Goal: Transaction & Acquisition: Book appointment/travel/reservation

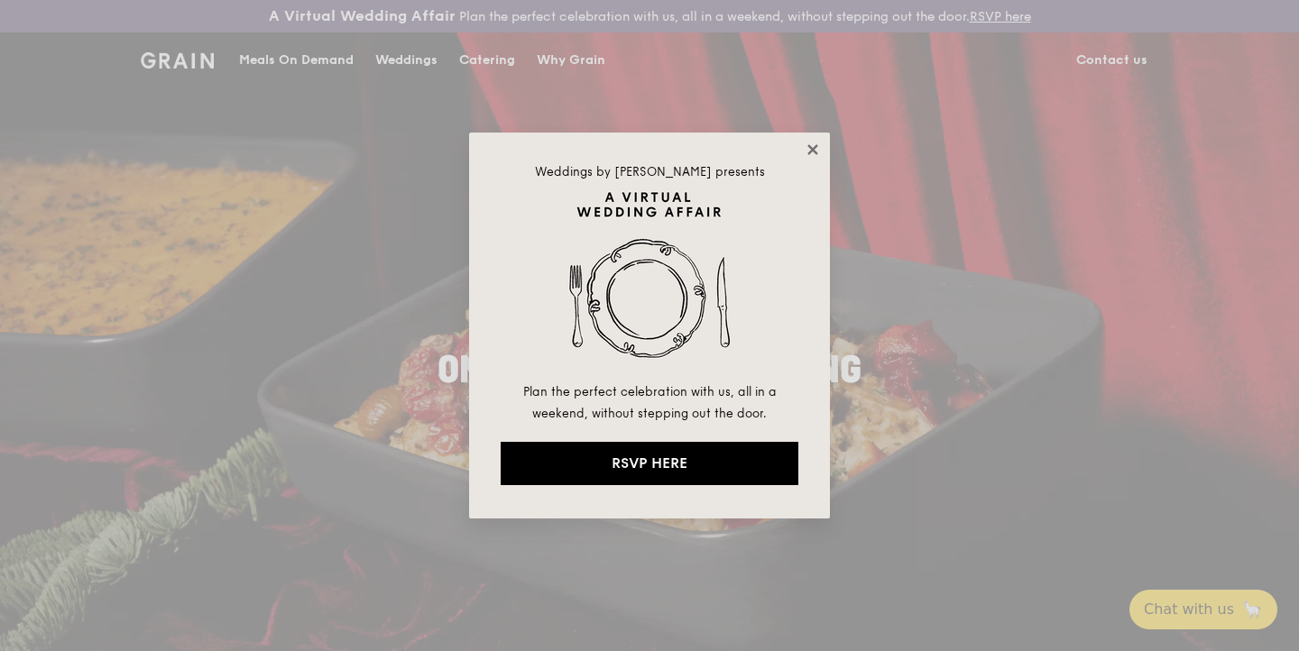
click at [805, 145] on icon at bounding box center [812, 150] width 16 height 16
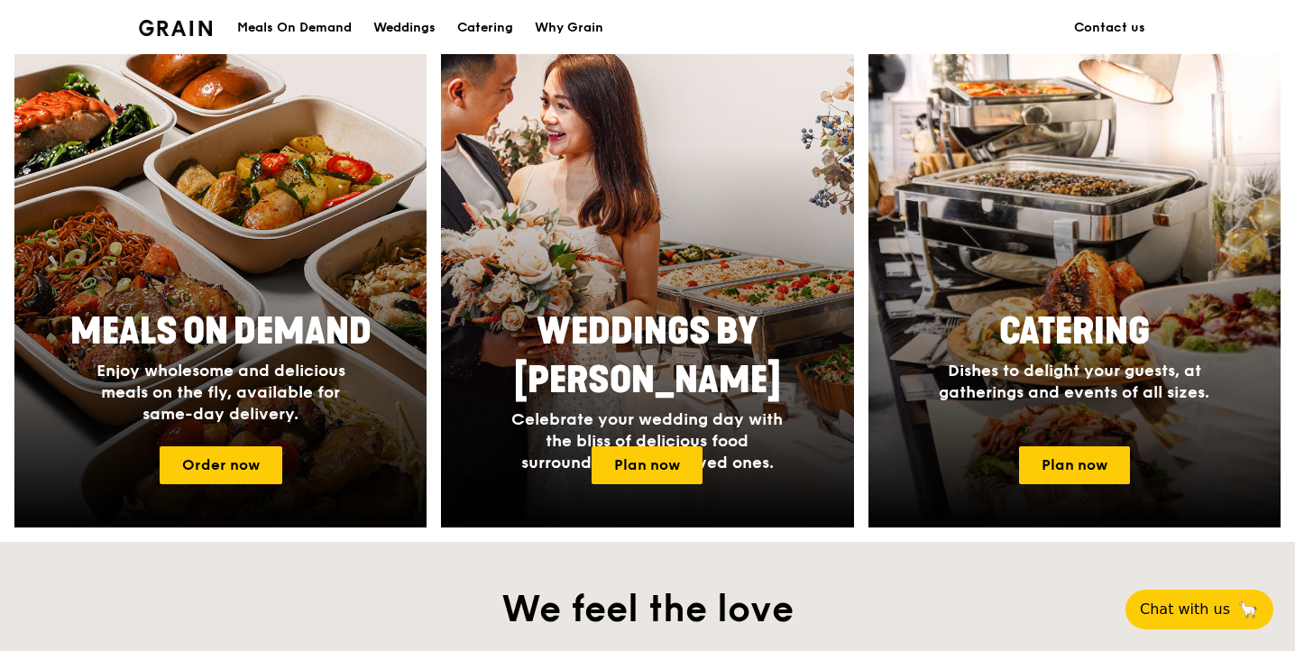
scroll to position [719, 0]
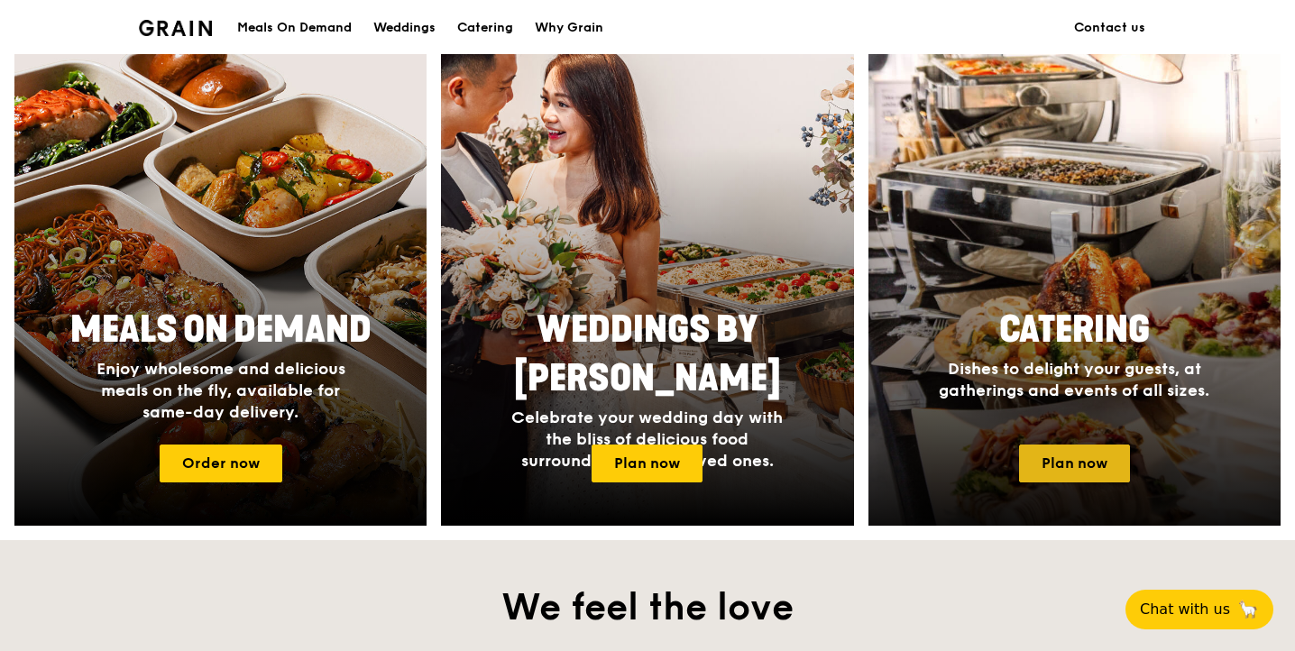
click at [1087, 450] on link "Plan now" at bounding box center [1074, 464] width 111 height 38
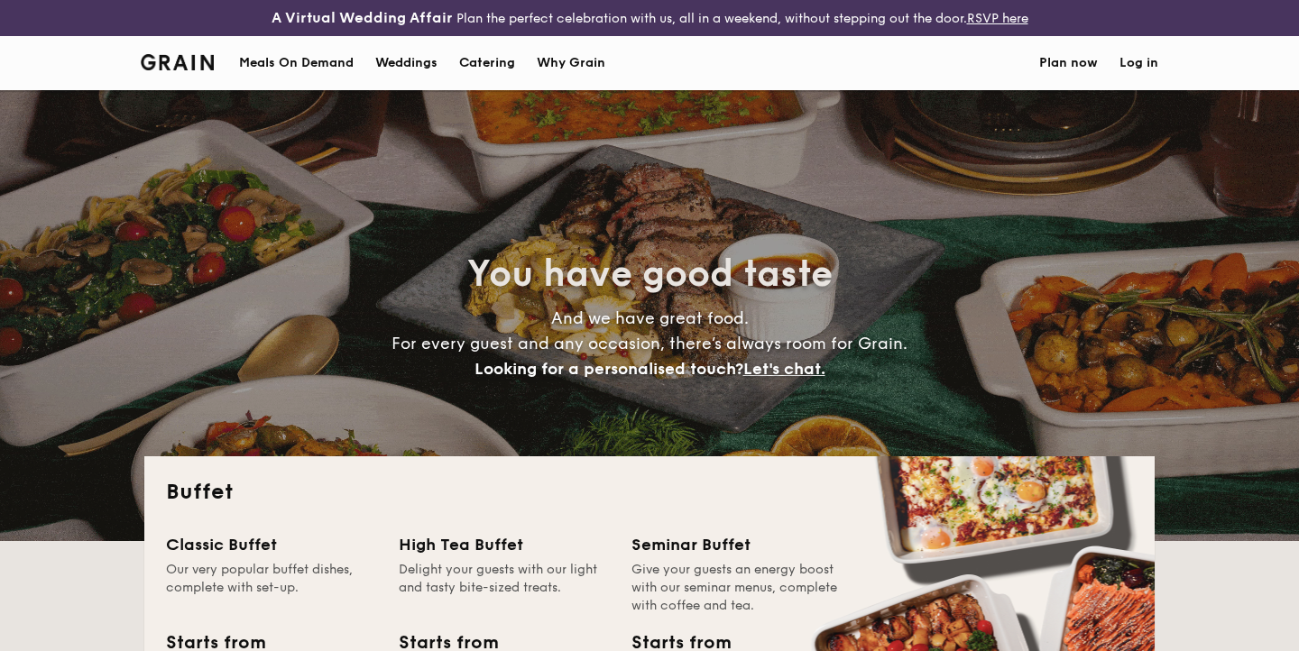
select select
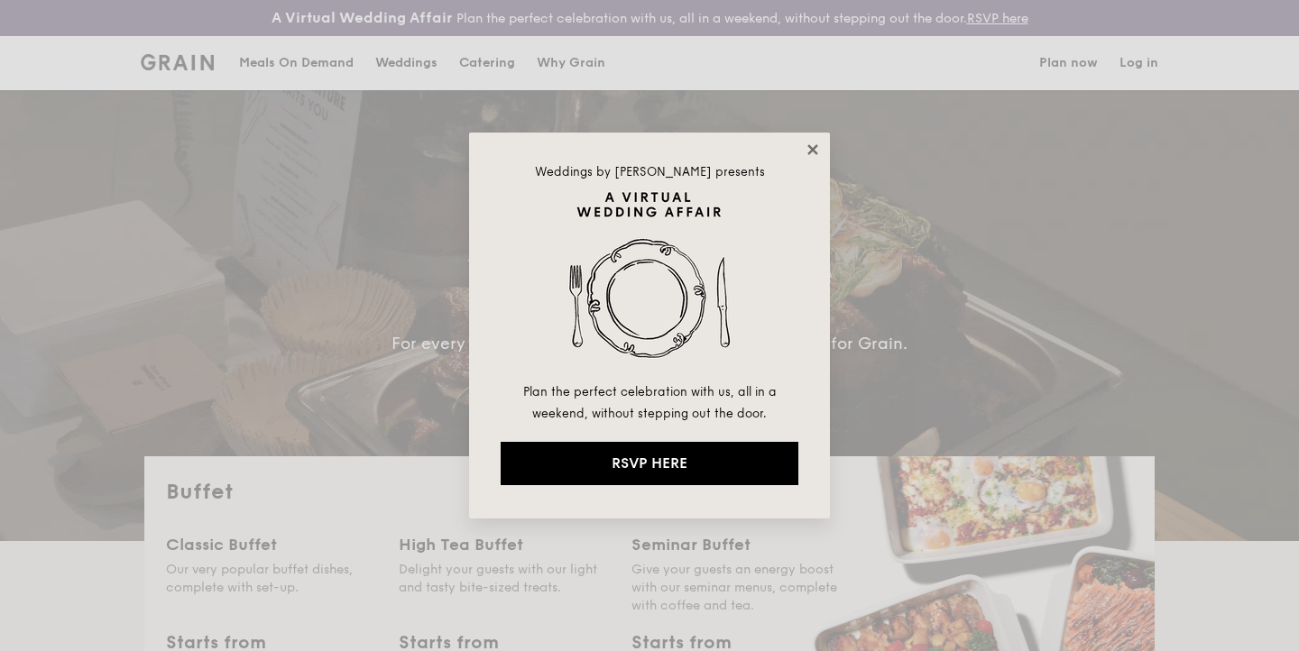
click at [806, 151] on icon at bounding box center [812, 150] width 16 height 16
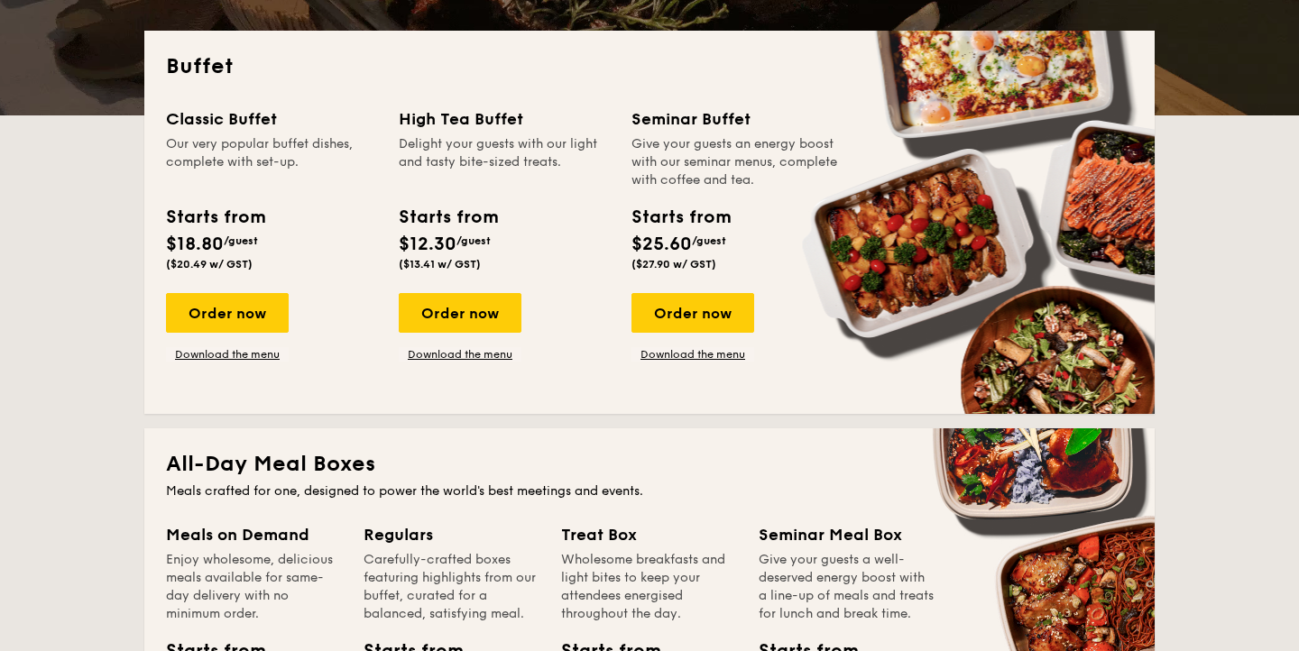
scroll to position [423, 0]
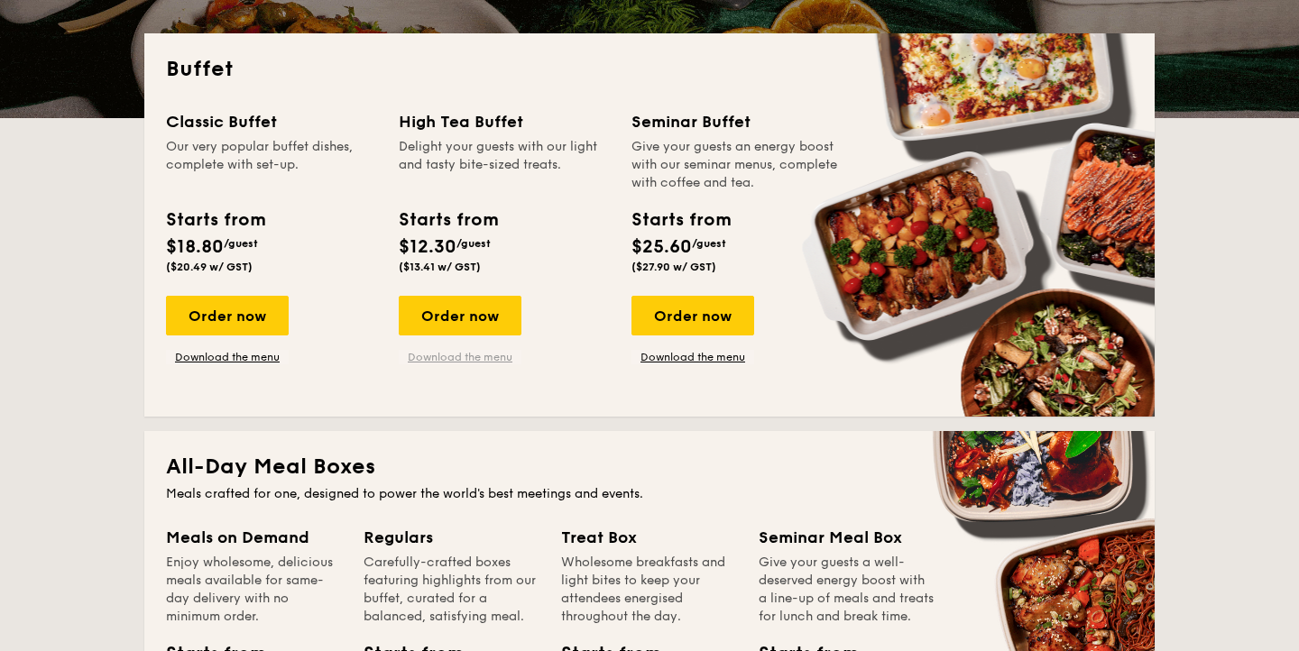
click at [460, 361] on link "Download the menu" at bounding box center [460, 357] width 123 height 14
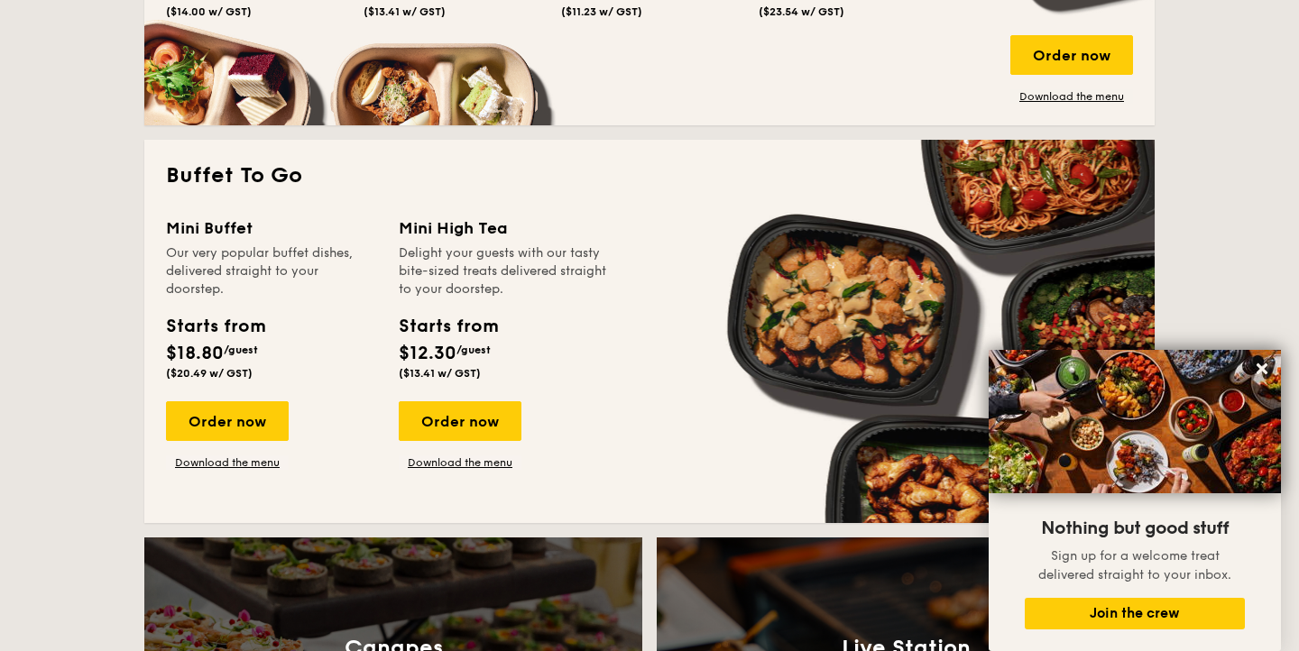
scroll to position [1114, 0]
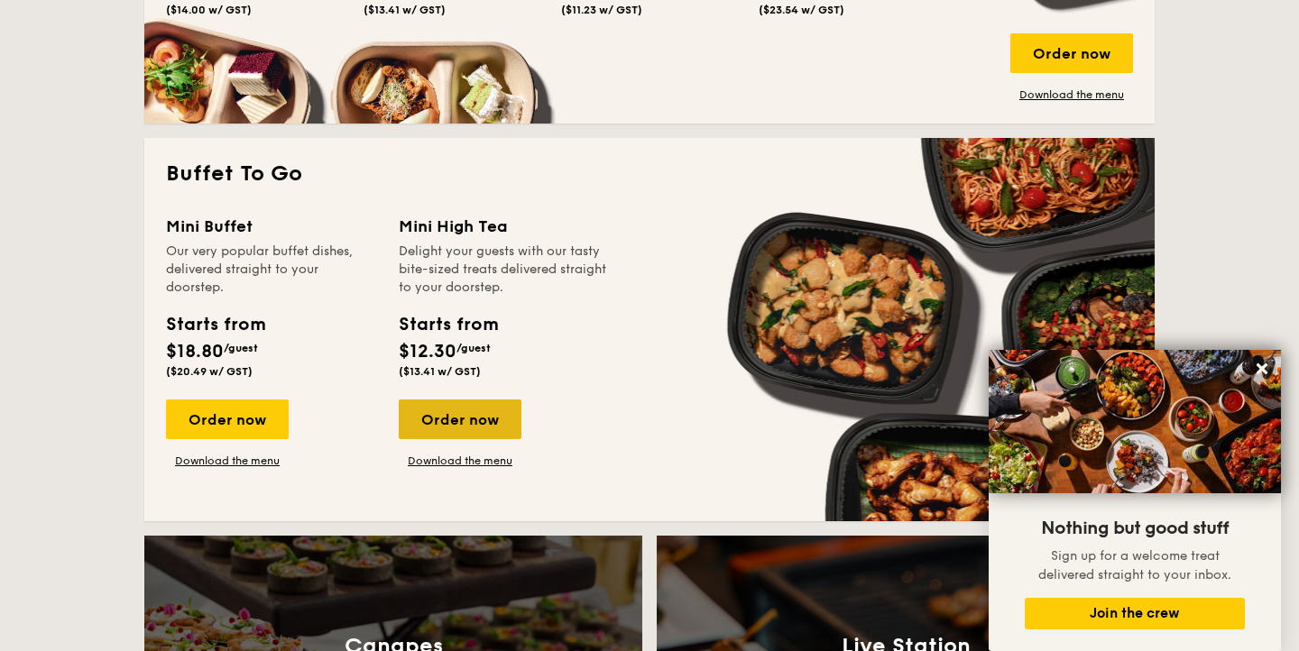
click at [478, 417] on div "Order now" at bounding box center [460, 419] width 123 height 40
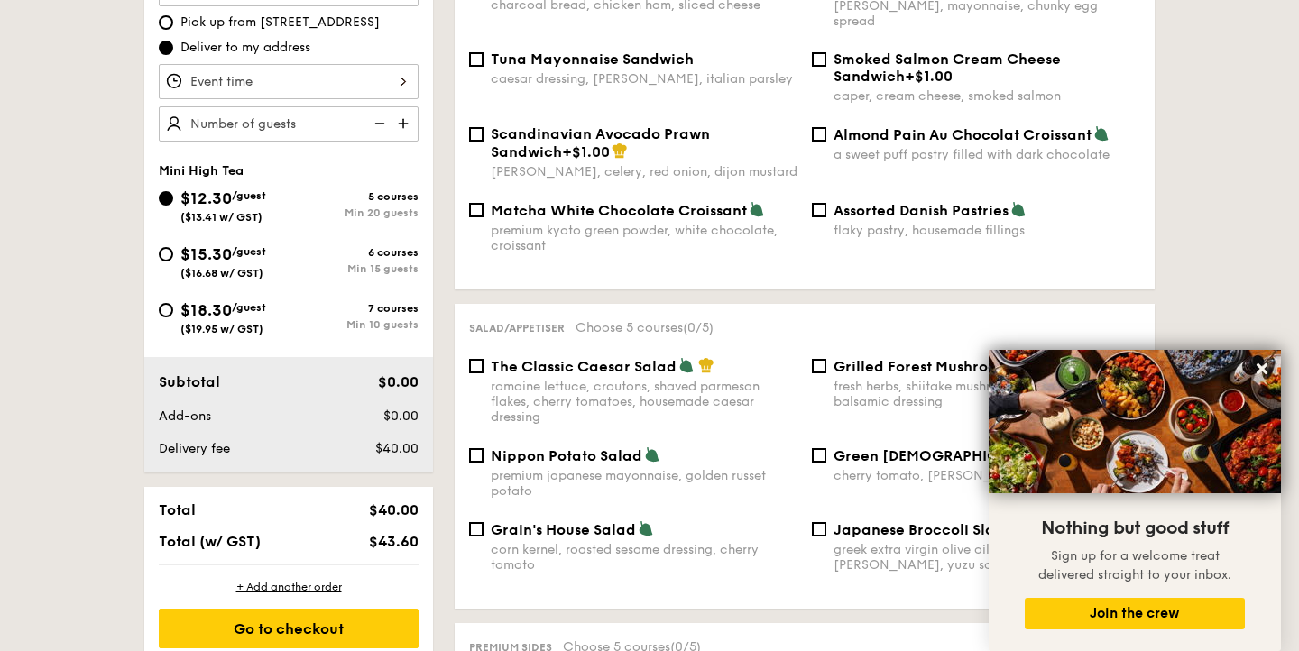
scroll to position [624, 0]
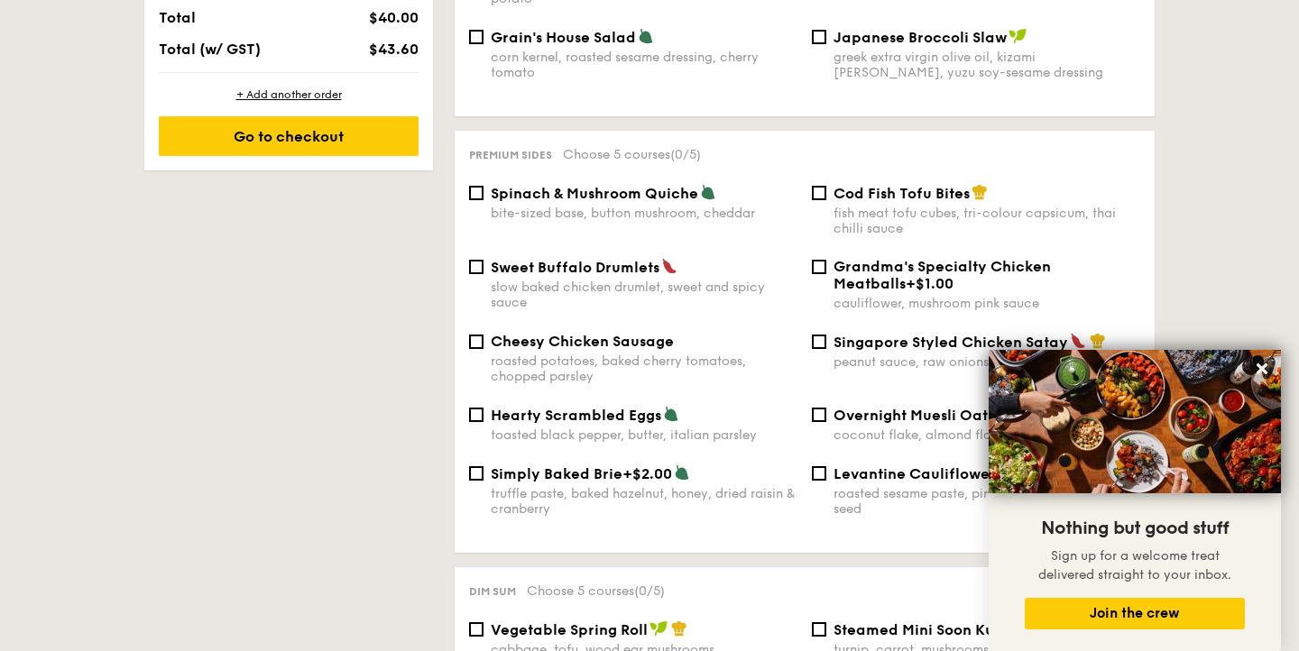
select select
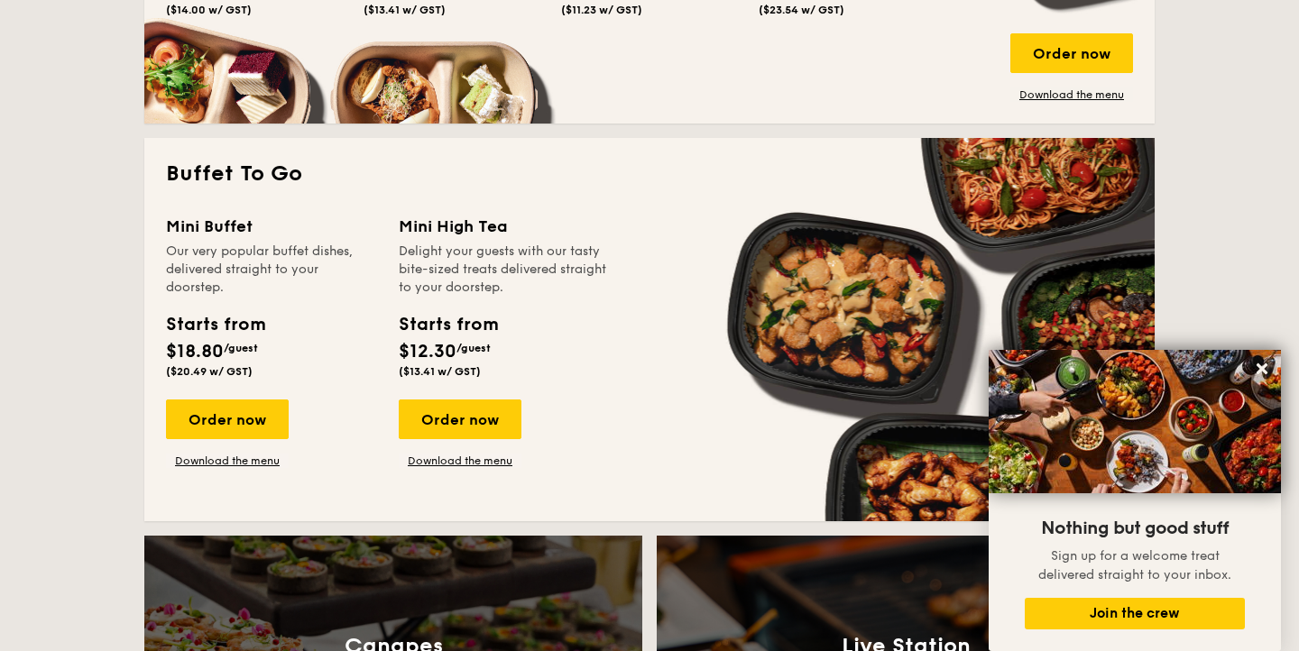
scroll to position [2723, 0]
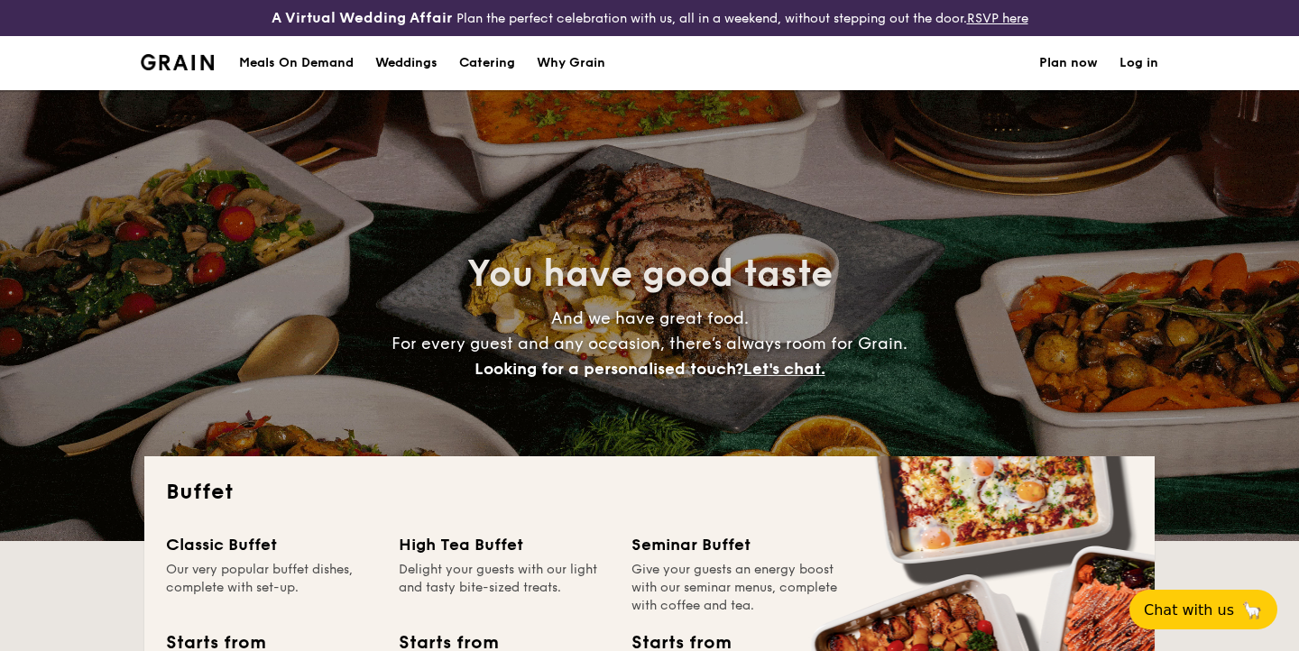
select select
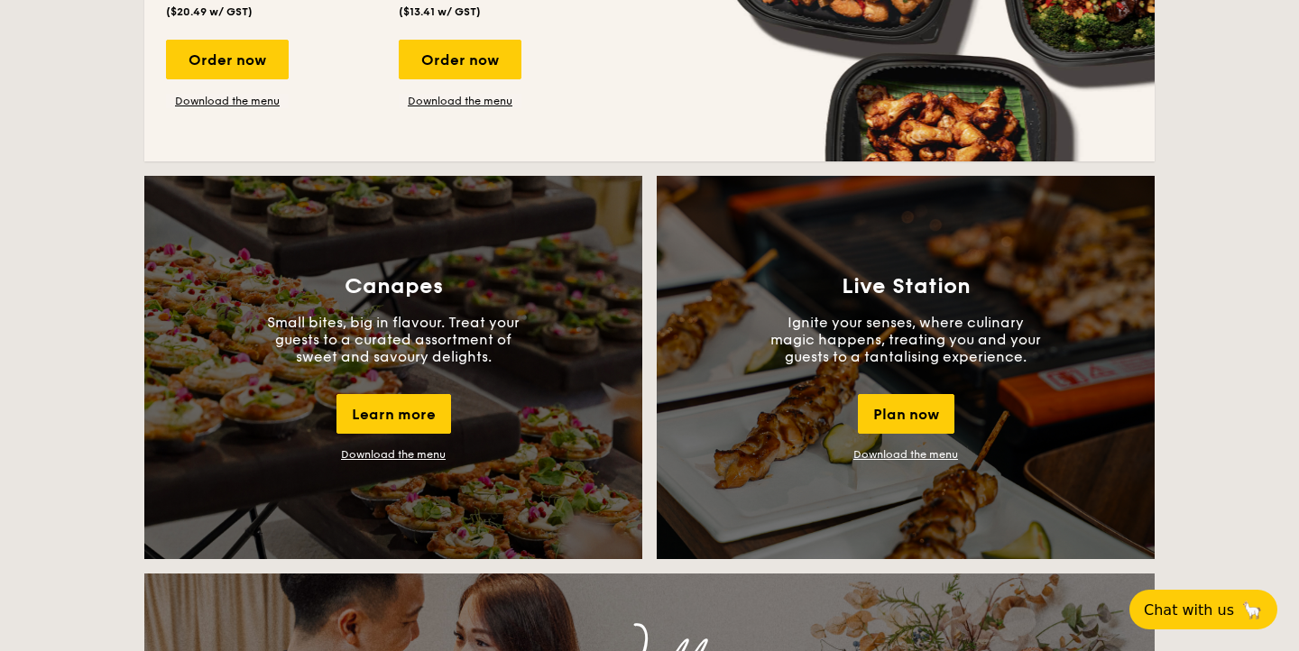
scroll to position [1468, 0]
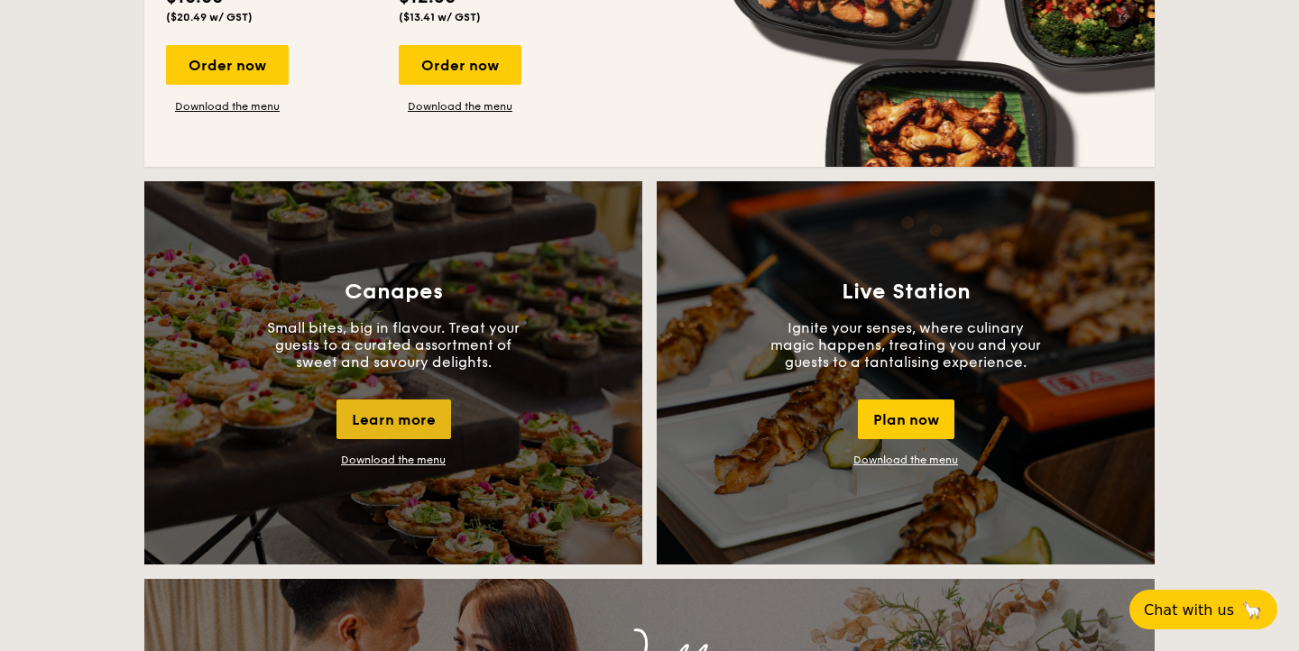
click at [406, 423] on div "Learn more" at bounding box center [393, 419] width 115 height 40
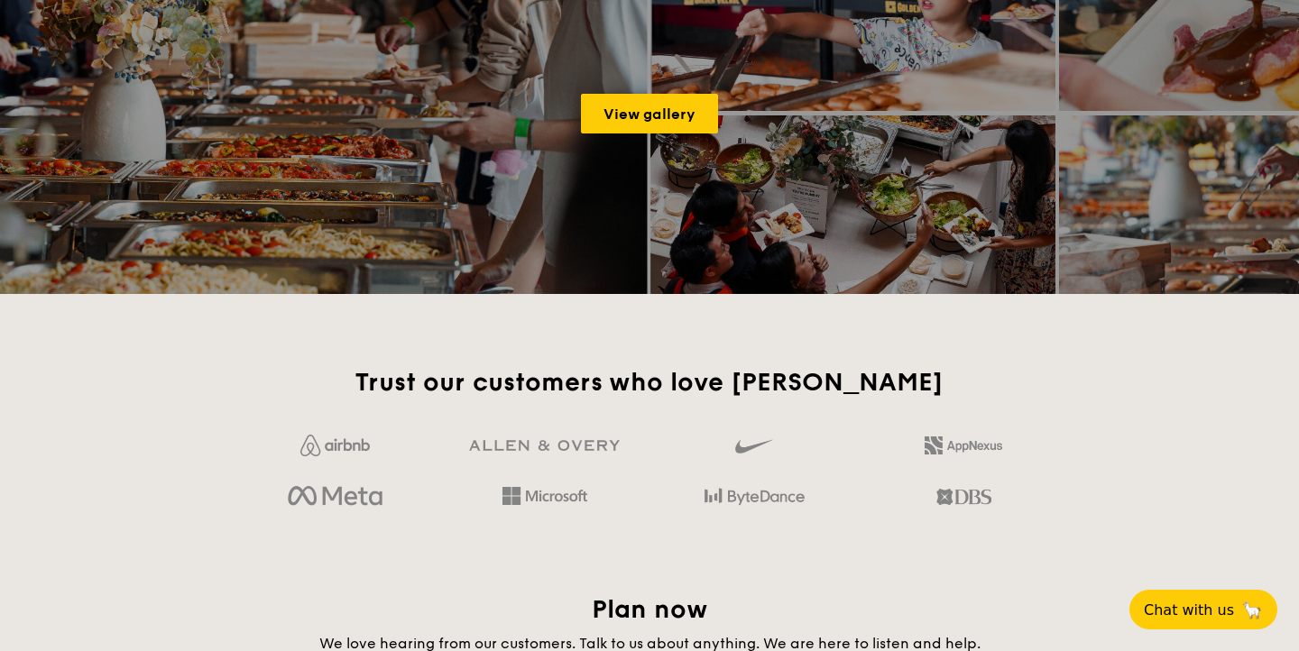
scroll to position [2280, 0]
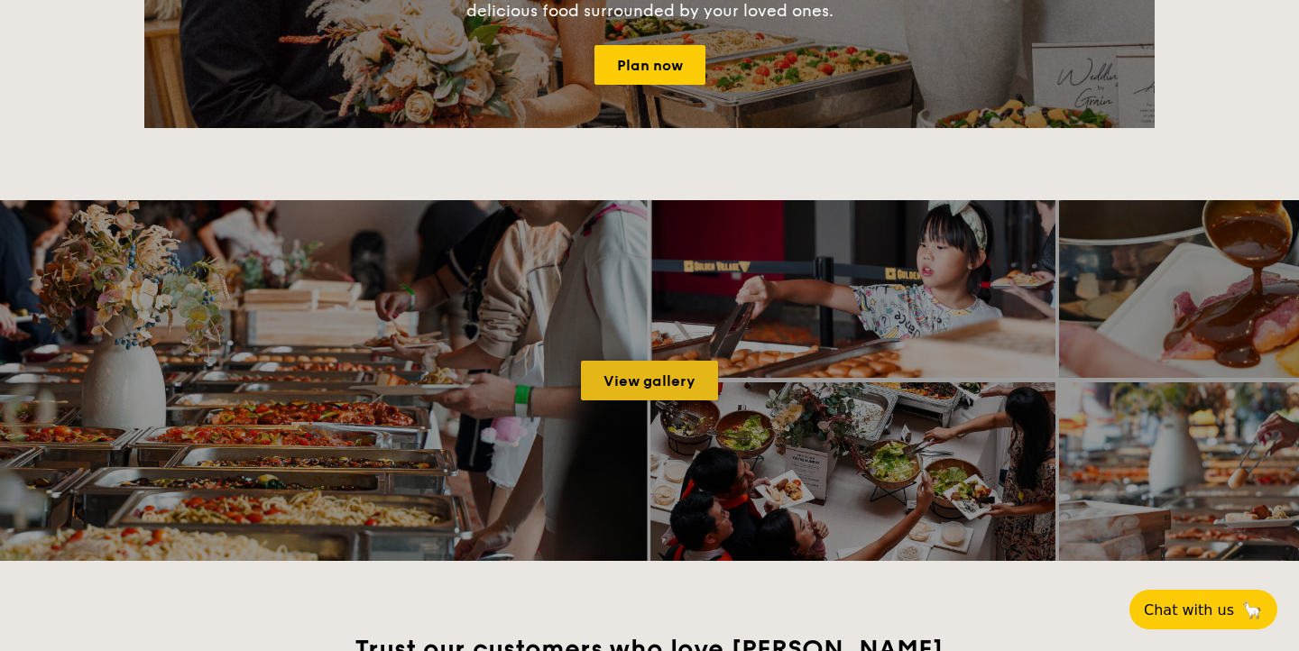
click at [649, 376] on link "View gallery" at bounding box center [649, 381] width 137 height 40
